Goal: Check status: Check status

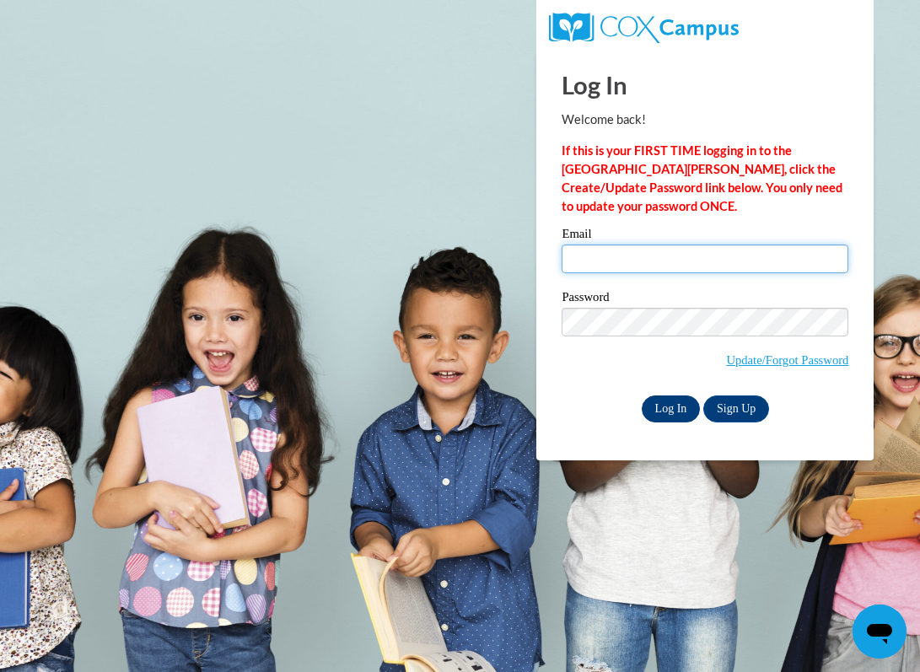
type input "[EMAIL_ADDRESS][DOMAIN_NAME]"
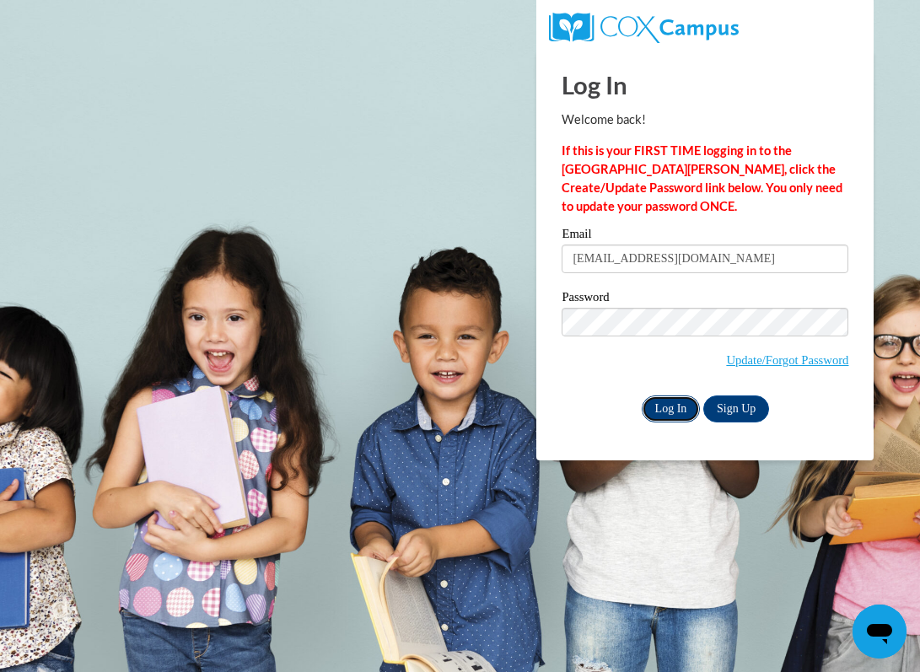
click at [678, 405] on input "Log In" at bounding box center [671, 408] width 59 height 27
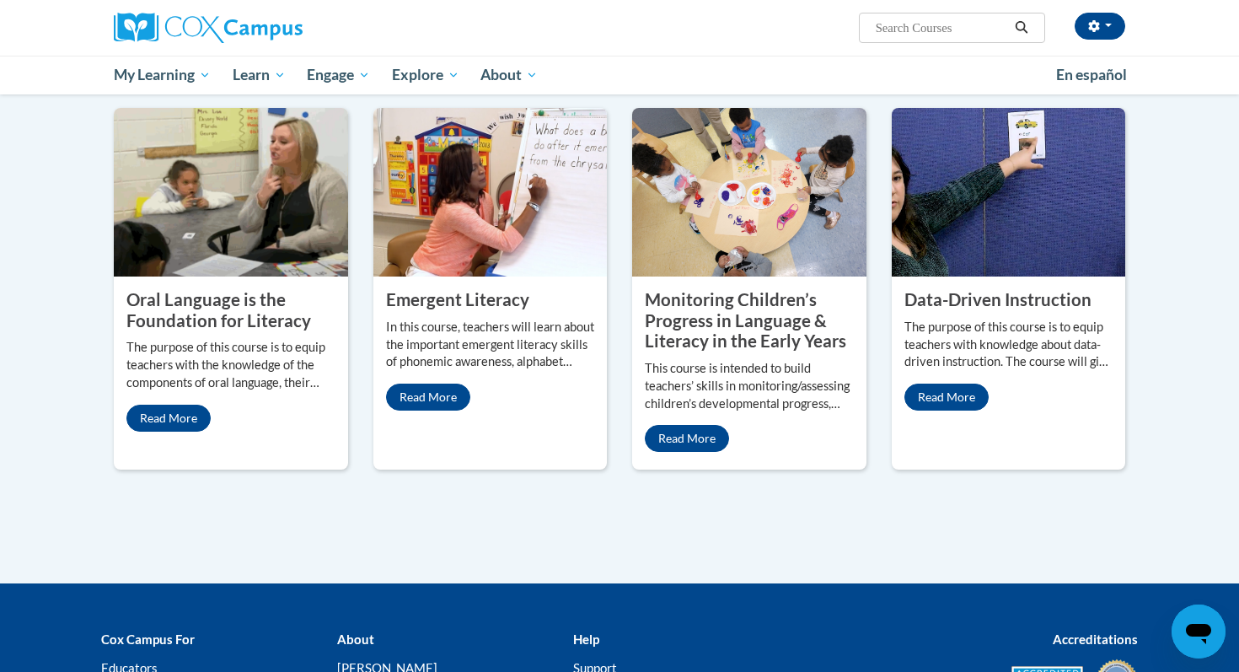
scroll to position [1369, 0]
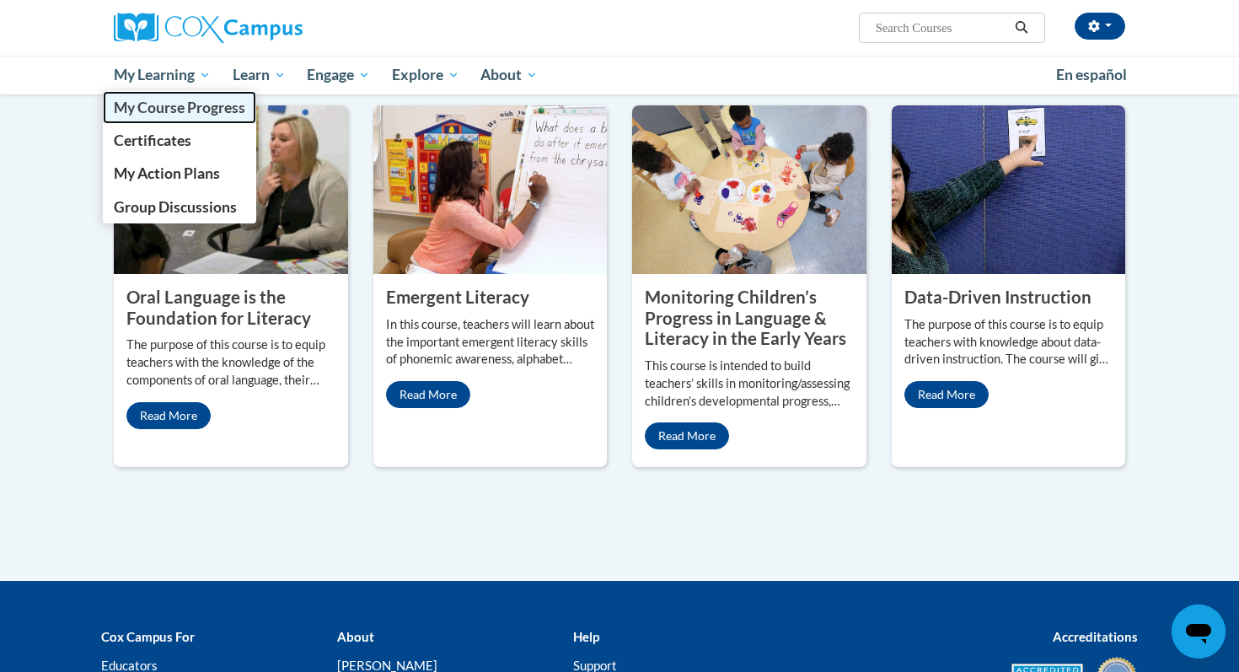
click at [169, 108] on span "My Course Progress" at bounding box center [180, 108] width 132 height 18
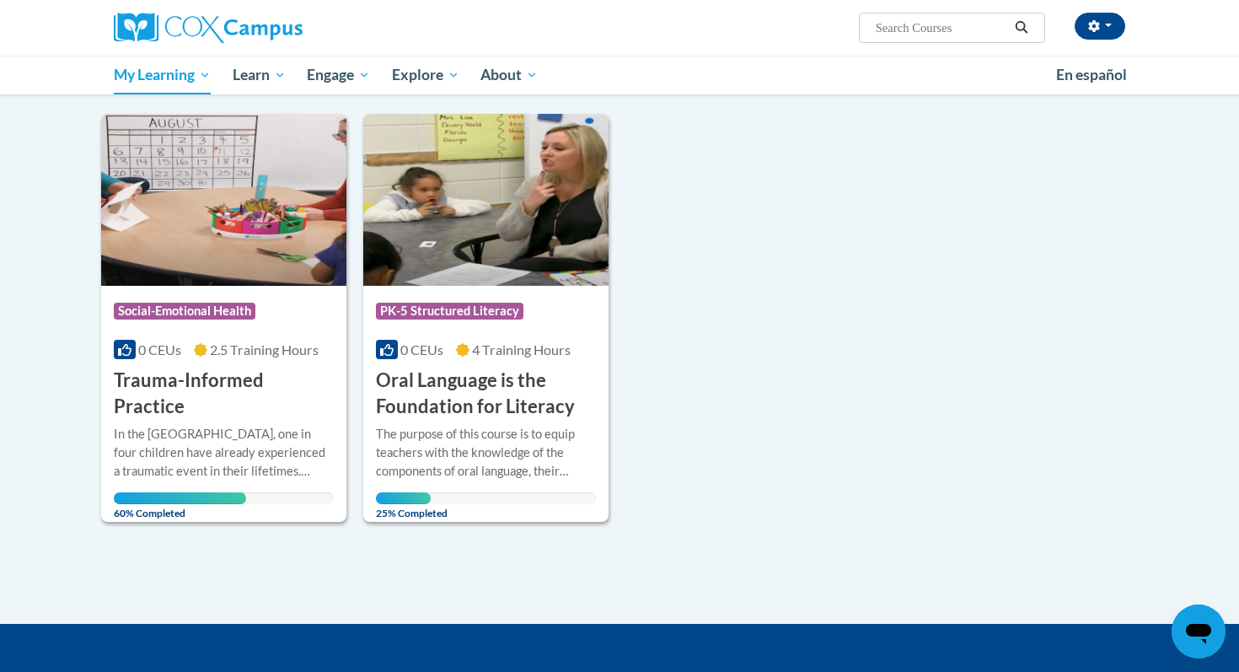
scroll to position [195, 0]
